Goal: Information Seeking & Learning: Learn about a topic

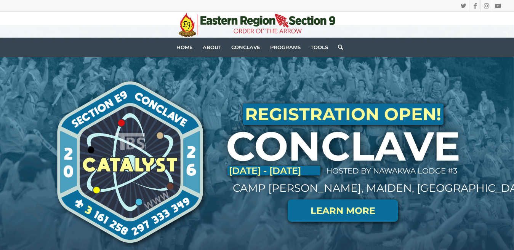
scroll to position [74, 0]
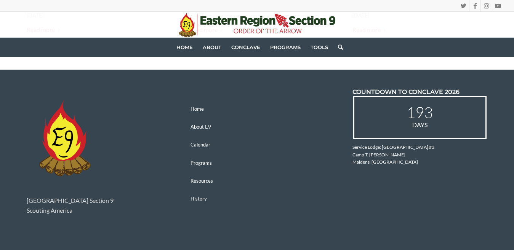
scroll to position [1180, 0]
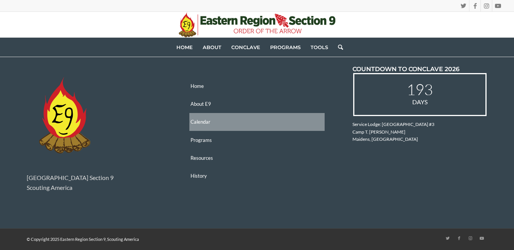
click at [206, 123] on link "Calendar" at bounding box center [256, 122] width 135 height 18
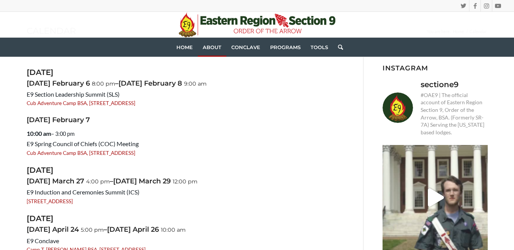
scroll to position [66, 0]
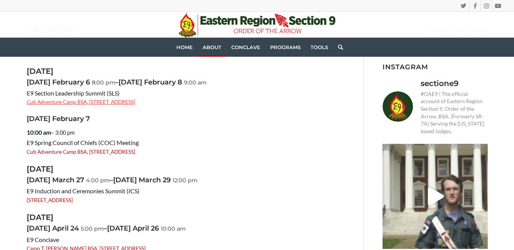
click at [135, 104] on link "Cub Adventure Camp BSA, 1723 Maidens Rd, Maidens, VA 23102, USA" at bounding box center [81, 102] width 109 height 6
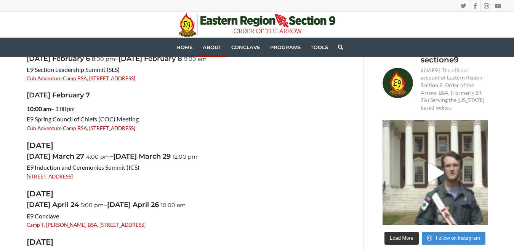
scroll to position [91, 0]
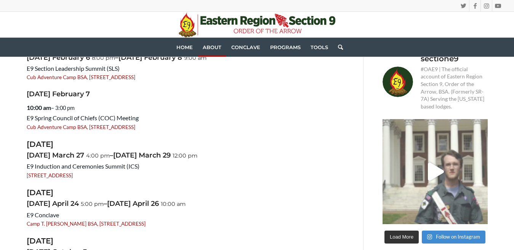
click at [431, 165] on icon "Play" at bounding box center [436, 172] width 16 height 18
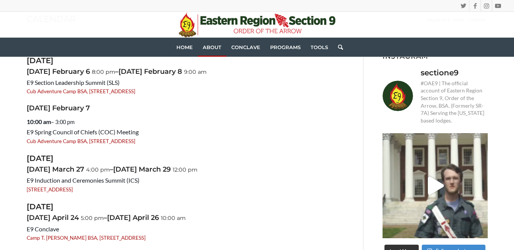
scroll to position [0, 0]
